Goal: Answer question/provide support

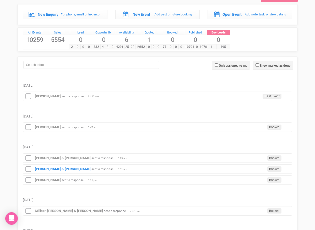
scroll to position [54, 0]
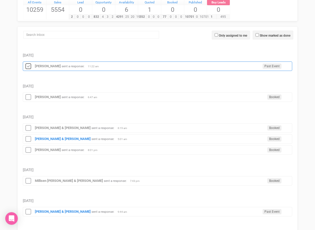
click at [27, 65] on icon at bounding box center [28, 66] width 8 height 7
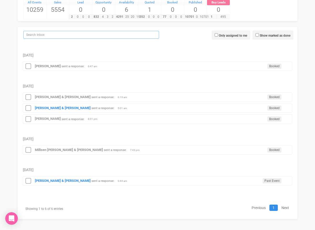
click at [42, 37] on input "search" at bounding box center [91, 35] width 136 height 8
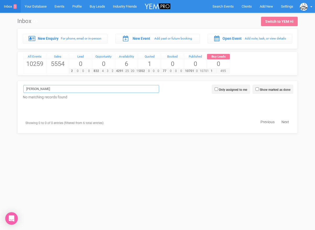
scroll to position [0, 0]
type input "Brooke parker"
click at [214, 6] on span "Search Events" at bounding box center [222, 6] width 21 height 4
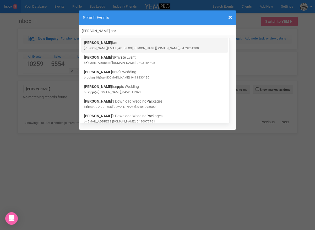
type input "Brooke par"
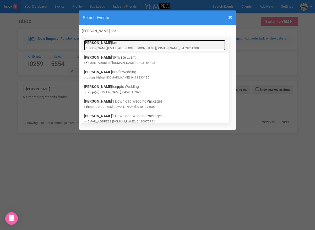
click at [141, 47] on small "brooke.parker@hotmail.co.nz, 0473251900" at bounding box center [141, 48] width 115 height 4
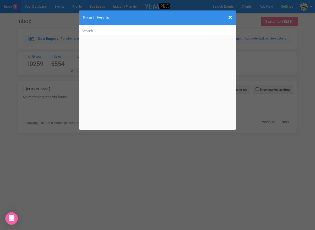
click at [21, 56] on div "× Close Search Events Brooke Par ker brooke.parker@hotmail.co.nz, 0473251900 Br…" at bounding box center [157, 115] width 315 height 230
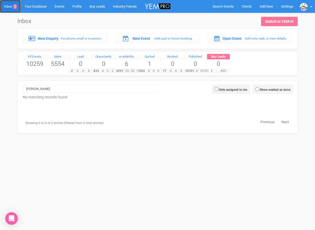
click at [12, 7] on link "Inbox 5" at bounding box center [10, 6] width 21 height 13
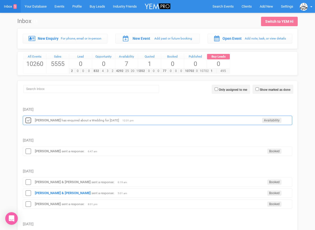
click at [29, 120] on icon at bounding box center [28, 120] width 8 height 7
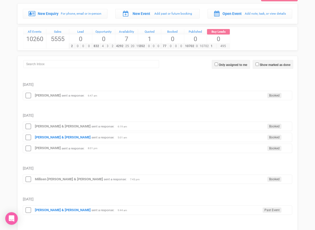
scroll to position [32, 0]
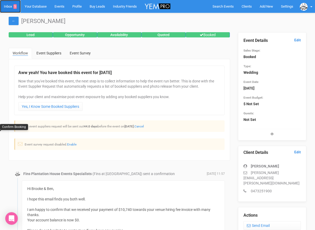
click at [9, 9] on link "Inbox 5" at bounding box center [10, 6] width 21 height 13
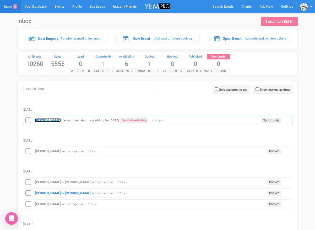
click at [47, 120] on strong "[PERSON_NAME]" at bounding box center [48, 120] width 26 height 4
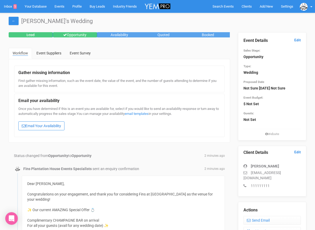
click at [43, 128] on link "Email Your Availability" at bounding box center [41, 125] width 46 height 9
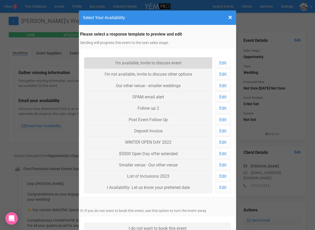
click at [111, 62] on link "I'm available, invite to discuss event" at bounding box center [148, 62] width 128 height 11
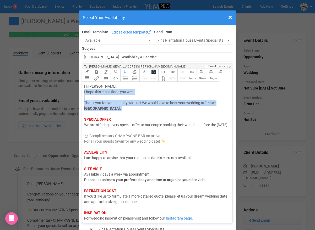
drag, startPoint x: 116, startPoint y: 113, endPoint x: 84, endPoint y: 93, distance: 38.3
click at [84, 93] on trix-editor "Hi [PERSON_NAME], I hope this email finds you well. Thank you for your enquiry …" at bounding box center [157, 151] width 150 height 138
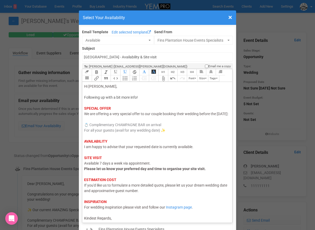
drag, startPoint x: 102, startPoint y: 119, endPoint x: 83, endPoint y: 119, distance: 19.4
click at [83, 119] on trix-editor "Hi [PERSON_NAME], Following up with a bit more info! SPECIAL OFFER We are offer…" at bounding box center [157, 151] width 150 height 138
click at [99, 149] on span "I am happy to advise that your requested date is currently available." at bounding box center [138, 147] width 109 height 4
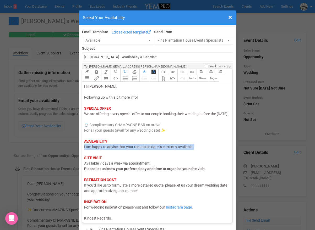
click at [99, 149] on span "I am happy to advise that your requested date is currently available." at bounding box center [138, 147] width 109 height 4
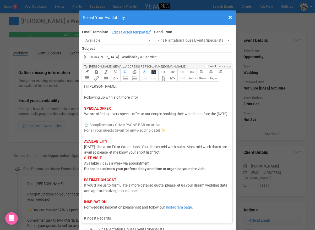
click at [173, 160] on div "Hi [PERSON_NAME], Following up with a bit more info! SPECIAL OFFER We are offer…" at bounding box center [156, 152] width 144 height 137
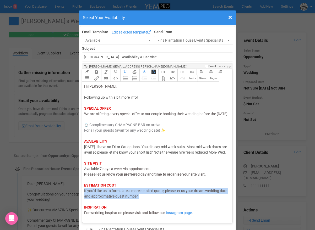
drag, startPoint x: 148, startPoint y: 206, endPoint x: 82, endPoint y: 203, distance: 66.0
click at [82, 203] on div "Link Unlink Bold Italic Strikethrough H1 H2 H3 H4 Link Quote Code Bullets Numbe…" at bounding box center [157, 146] width 150 height 154
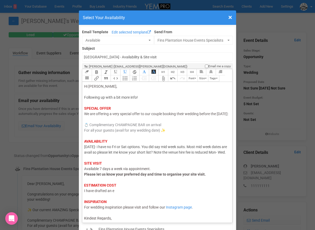
click at [142, 96] on div "Hi [PERSON_NAME], Following up with a bit more info! SPECIAL OFFER We are offer…" at bounding box center [156, 152] width 144 height 137
click at [113, 193] on span "I have drafted an e" at bounding box center [99, 191] width 30 height 4
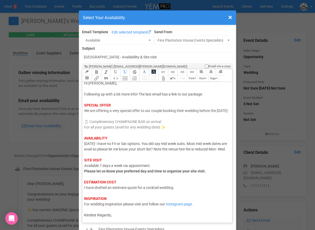
click at [114, 217] on div "Hi [PERSON_NAME], Following up with a bit more info! The last email has a link …" at bounding box center [156, 149] width 144 height 137
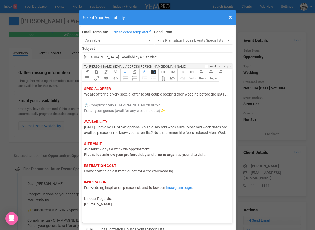
scroll to position [23, 0]
click at [177, 177] on div "Hi [PERSON_NAME], Following up with a bit more info! The last email has a link …" at bounding box center [156, 141] width 144 height 154
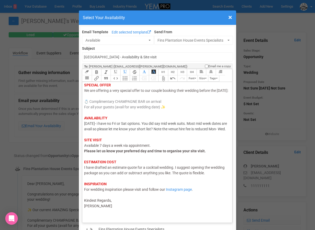
type trix-editor "<lor><ipsu dolor="sitam: con(57, 66, 91);">Ad Elitseddo,</eius><te> <in>Utlabor…"
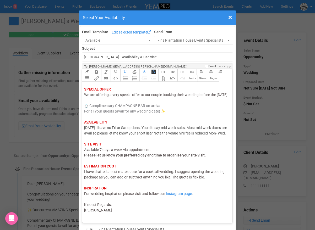
scroll to position [36, 0]
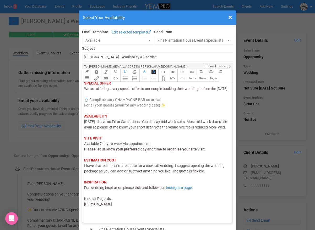
click at [120, 215] on div "Hi [PERSON_NAME], Following up with a bit more info! The last email has a link …" at bounding box center [156, 138] width 144 height 159
click at [214, 79] on trix-toolbar "Link Unlink Bold Italic Strikethrough H1 H2 H3 H4 Link Quote Code Bullets Numbe…" at bounding box center [157, 75] width 150 height 13
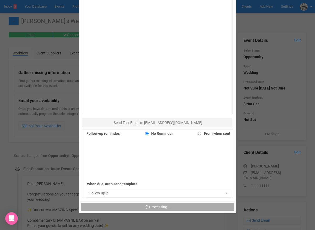
scroll to position [303, 0]
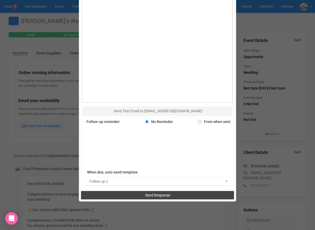
click at [110, 196] on button "Send Response" at bounding box center [157, 195] width 153 height 8
